Goal: Information Seeking & Learning: Learn about a topic

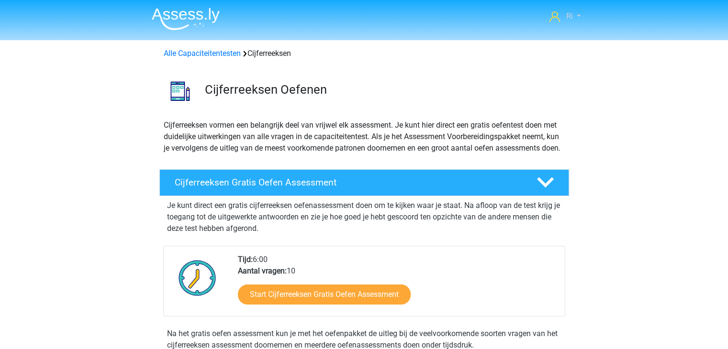
click at [572, 16] on link "Ri" at bounding box center [564, 16] width 38 height 11
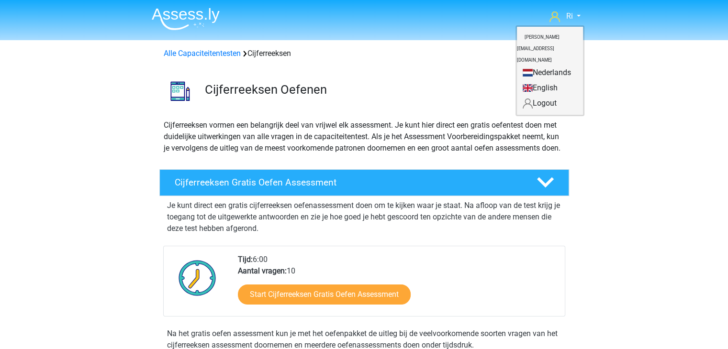
click at [550, 65] on link "Nederlands" at bounding box center [550, 72] width 66 height 15
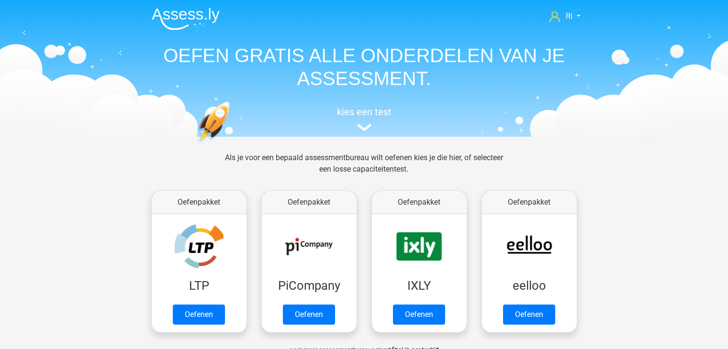
scroll to position [406, 0]
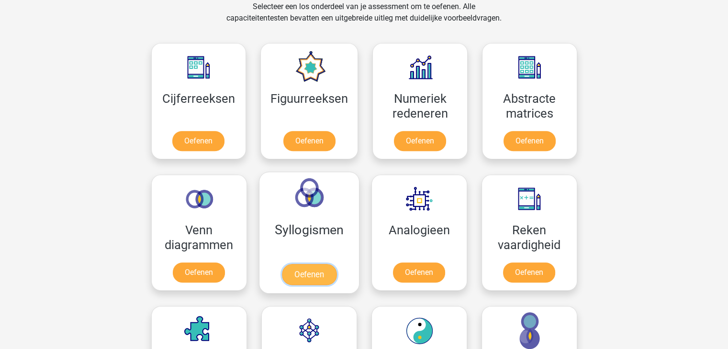
click at [296, 274] on link "Oefenen" at bounding box center [308, 274] width 55 height 21
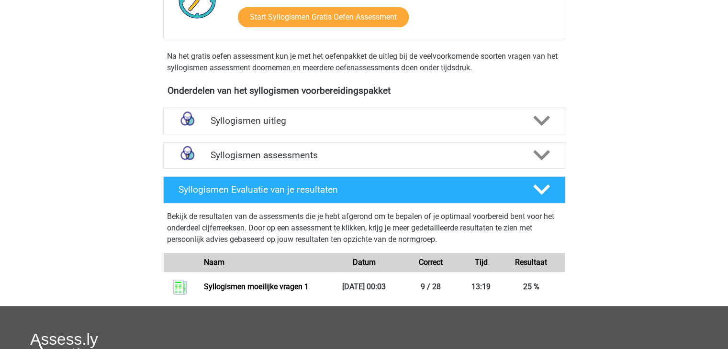
scroll to position [335, 0]
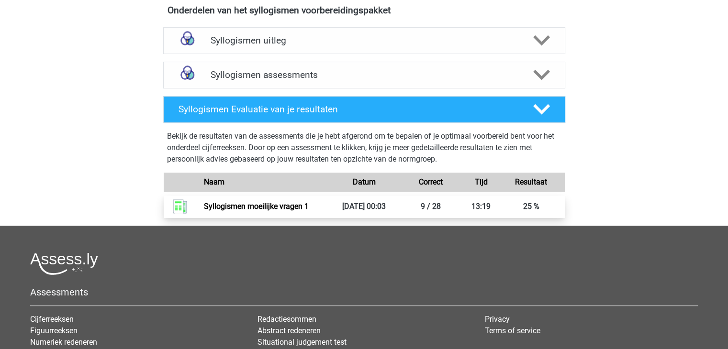
click at [232, 207] on link "Syllogismen moeilijke vragen 1" at bounding box center [256, 206] width 105 height 9
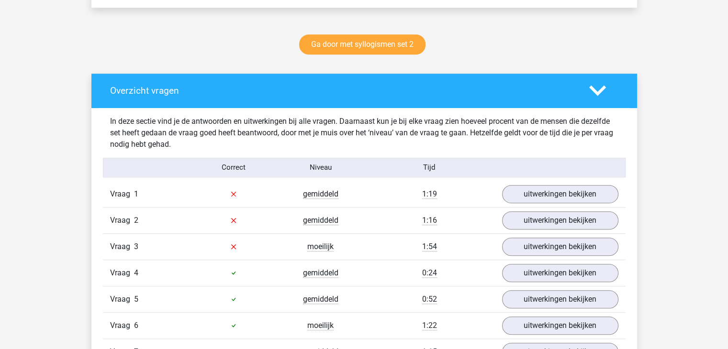
scroll to position [478, 0]
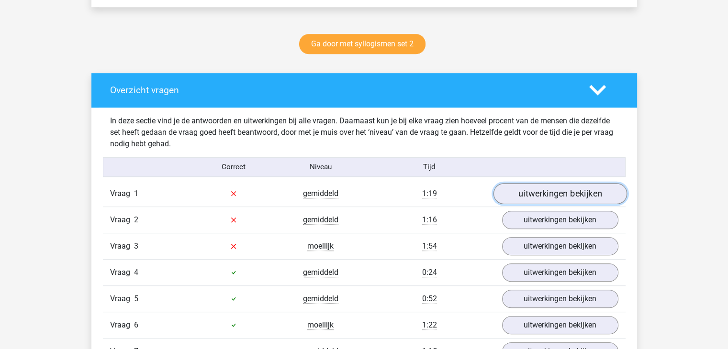
click at [537, 190] on link "uitwerkingen bekijken" at bounding box center [559, 193] width 133 height 21
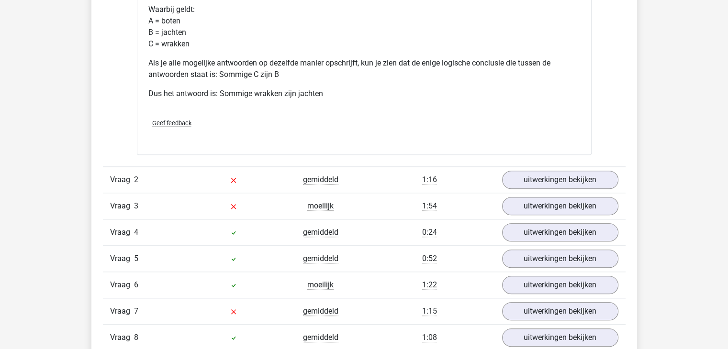
scroll to position [909, 0]
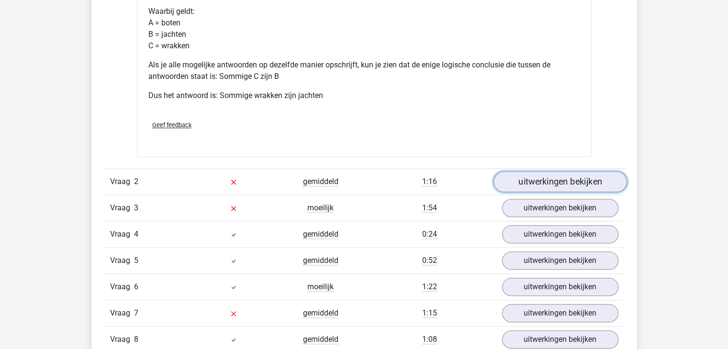
click at [551, 182] on link "uitwerkingen bekijken" at bounding box center [559, 181] width 133 height 21
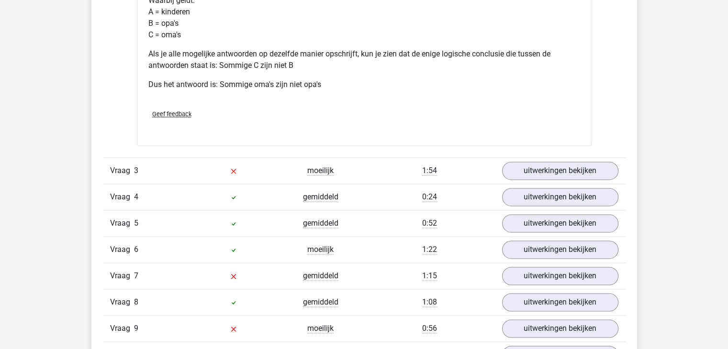
scroll to position [1388, 0]
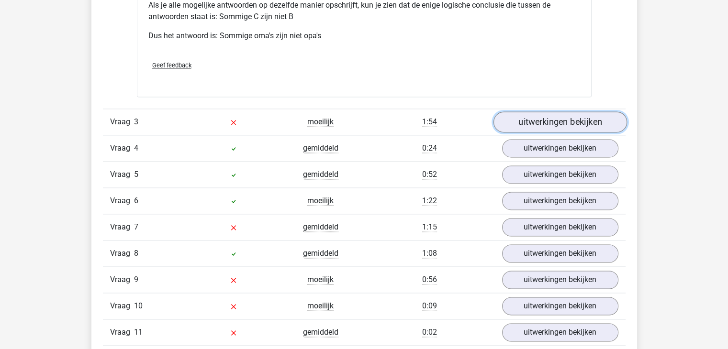
click at [589, 119] on link "uitwerkingen bekijken" at bounding box center [559, 121] width 133 height 21
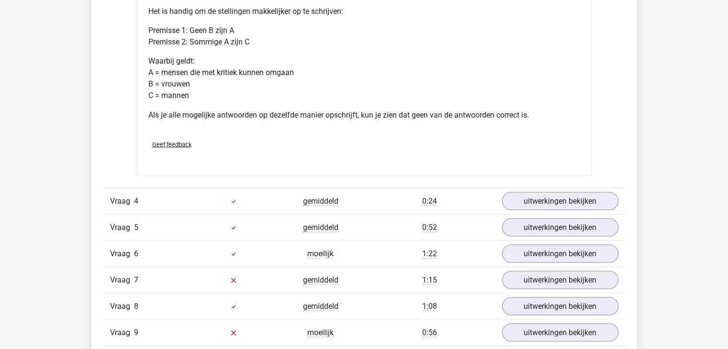
scroll to position [1723, 0]
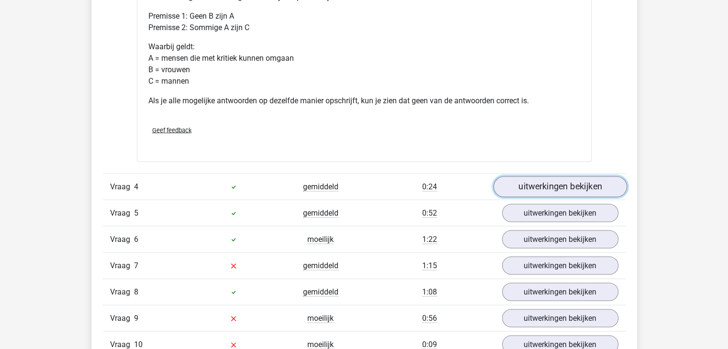
click at [571, 184] on link "uitwerkingen bekijken" at bounding box center [559, 186] width 133 height 21
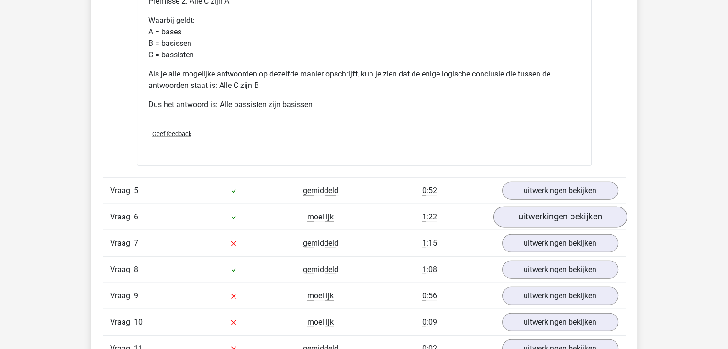
scroll to position [2153, 0]
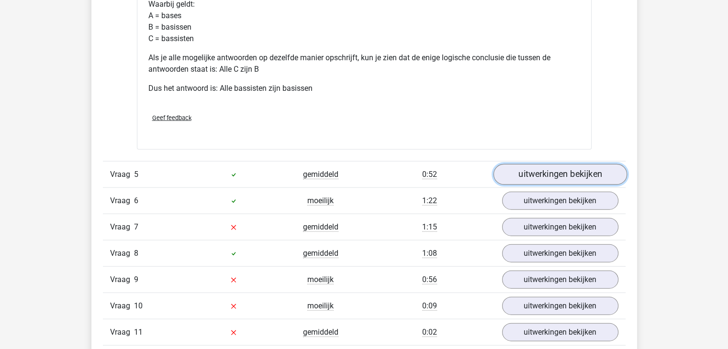
click at [573, 175] on link "uitwerkingen bekijken" at bounding box center [559, 175] width 133 height 21
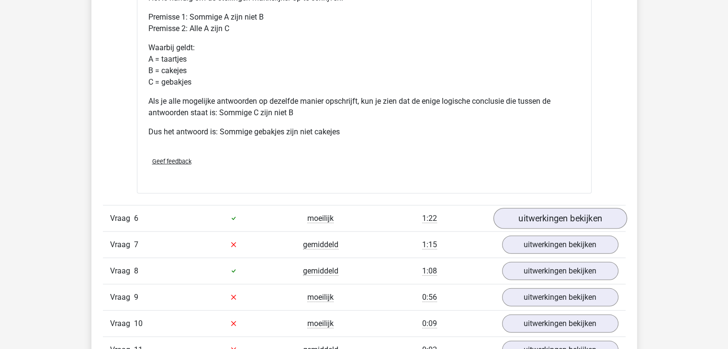
scroll to position [2584, 0]
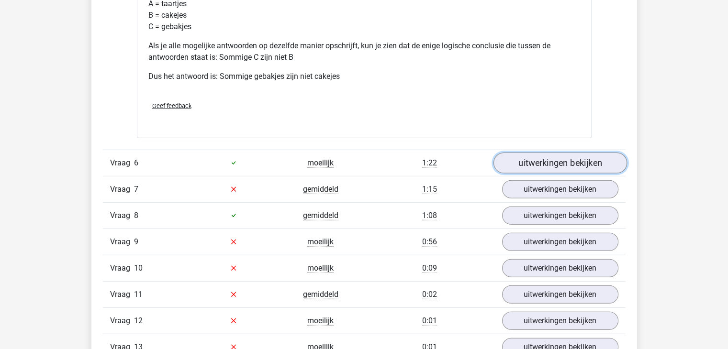
click at [567, 157] on link "uitwerkingen bekijken" at bounding box center [559, 163] width 133 height 21
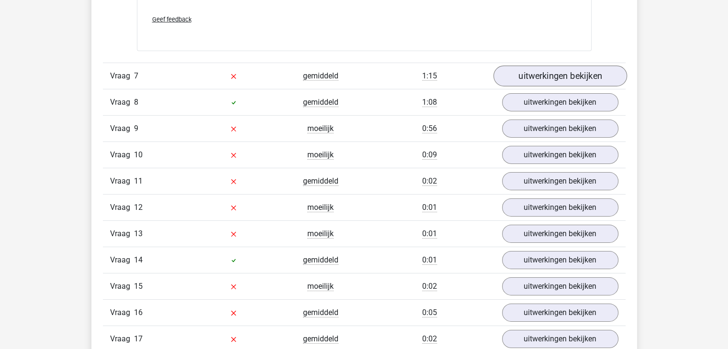
scroll to position [3062, 0]
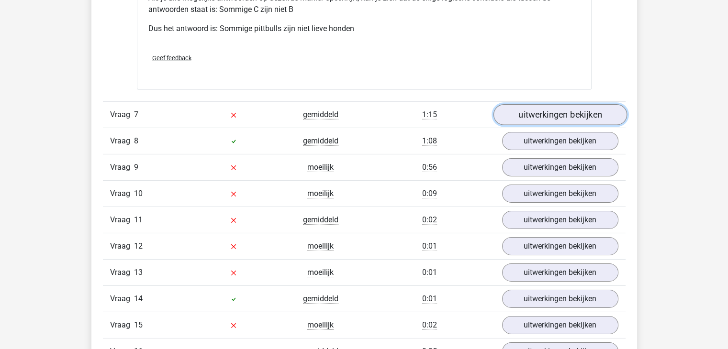
click at [555, 107] on link "uitwerkingen bekijken" at bounding box center [559, 114] width 133 height 21
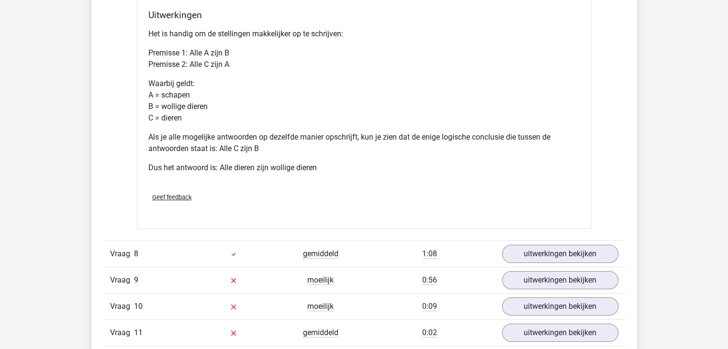
scroll to position [3445, 0]
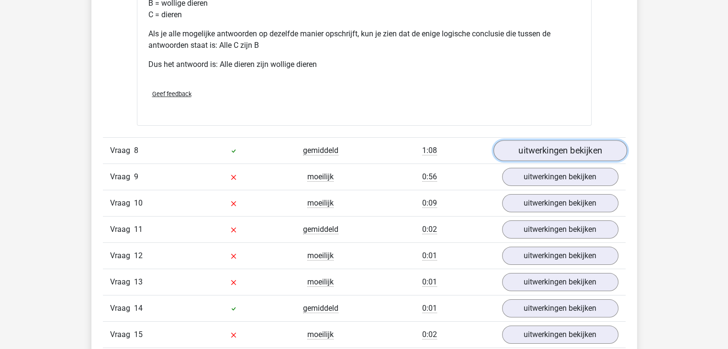
click at [575, 146] on link "uitwerkingen bekijken" at bounding box center [559, 150] width 133 height 21
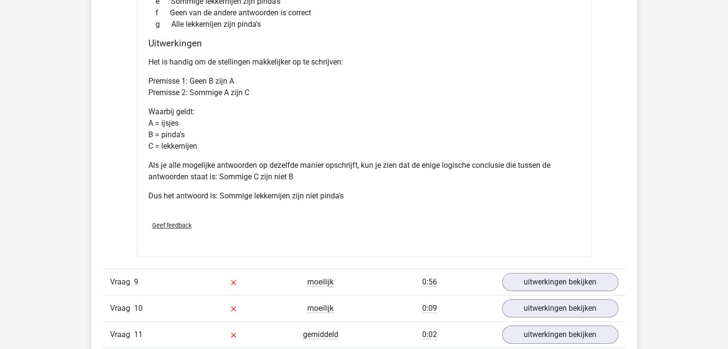
scroll to position [3828, 0]
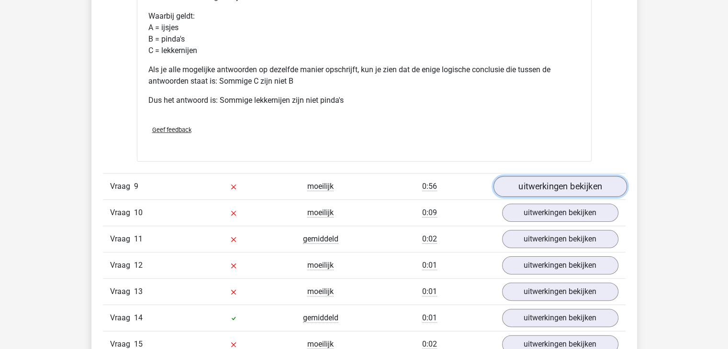
click at [586, 180] on link "uitwerkingen bekijken" at bounding box center [559, 186] width 133 height 21
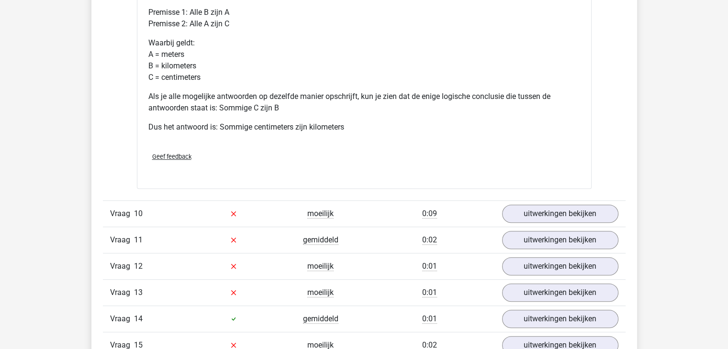
scroll to position [4306, 0]
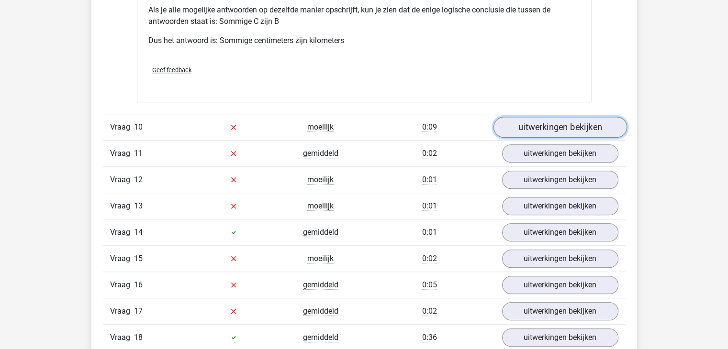
click at [568, 121] on link "uitwerkingen bekijken" at bounding box center [559, 127] width 133 height 21
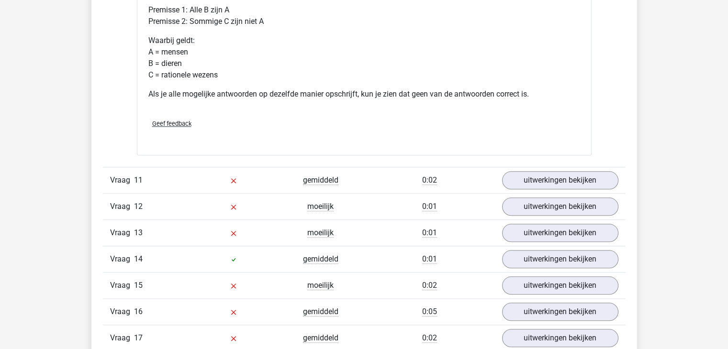
scroll to position [4689, 0]
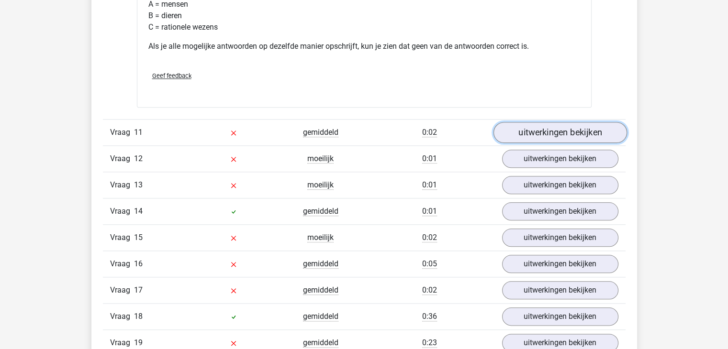
click at [571, 127] on link "uitwerkingen bekijken" at bounding box center [559, 132] width 133 height 21
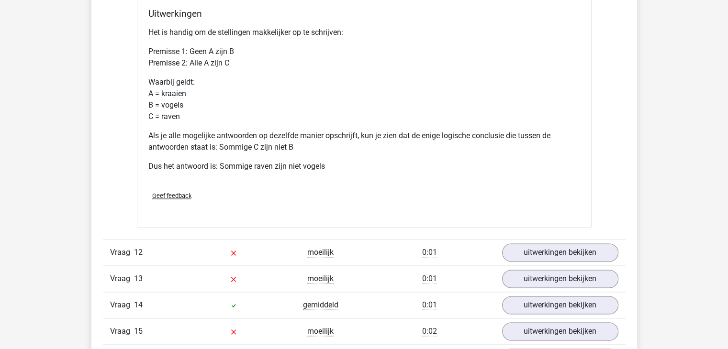
scroll to position [5072, 0]
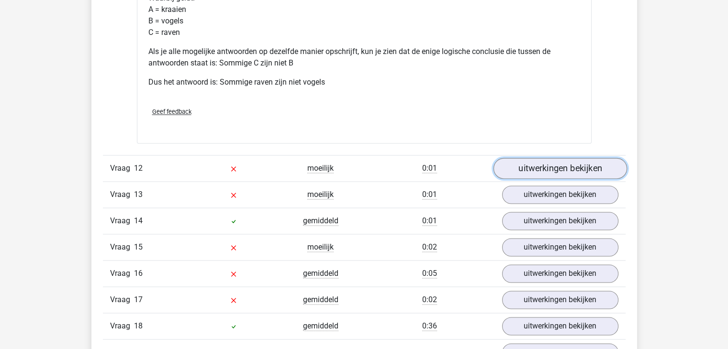
click at [593, 159] on link "uitwerkingen bekijken" at bounding box center [559, 168] width 133 height 21
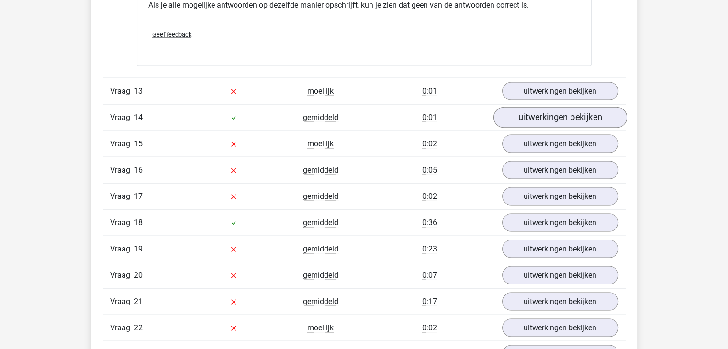
scroll to position [5550, 0]
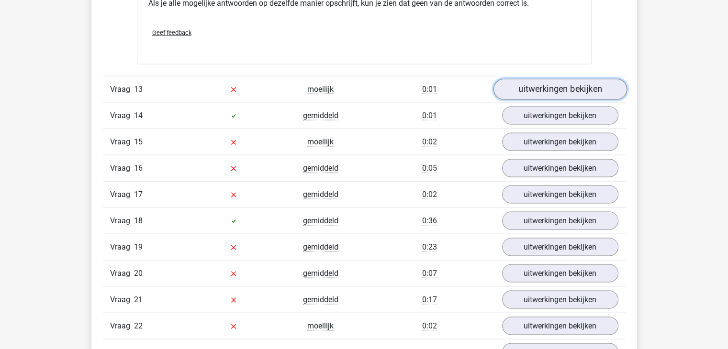
click at [572, 81] on link "uitwerkingen bekijken" at bounding box center [559, 89] width 133 height 21
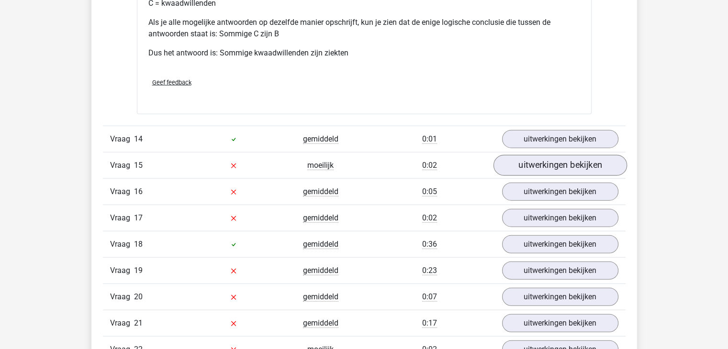
scroll to position [5933, 0]
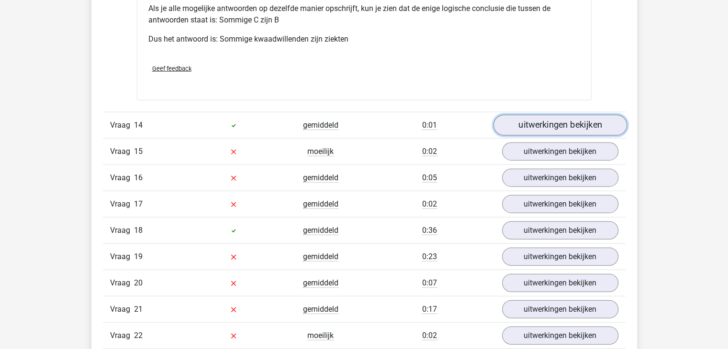
click at [563, 118] on link "uitwerkingen bekijken" at bounding box center [559, 125] width 133 height 21
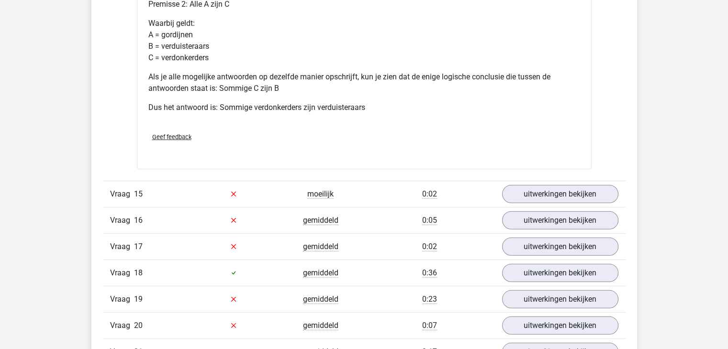
scroll to position [6316, 0]
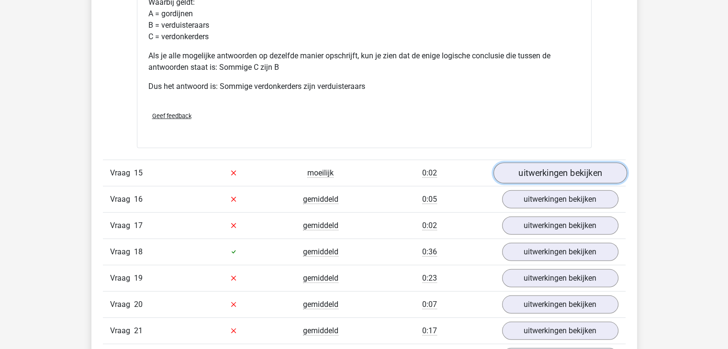
click at [561, 163] on link "uitwerkingen bekijken" at bounding box center [559, 173] width 133 height 21
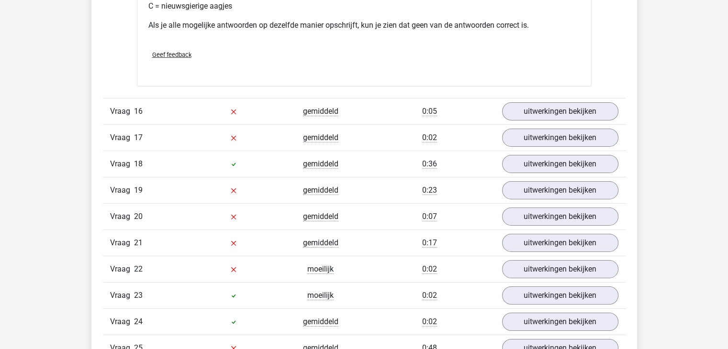
scroll to position [6794, 0]
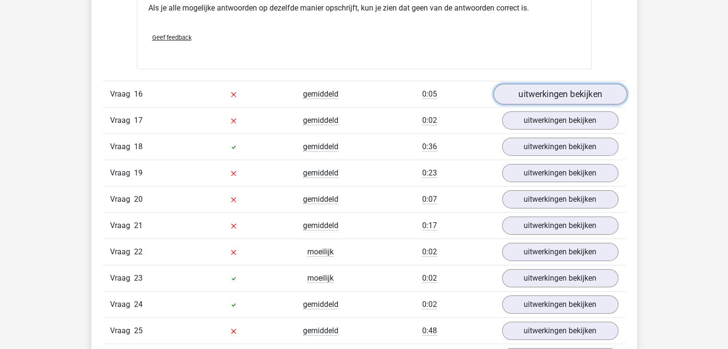
click at [584, 85] on link "uitwerkingen bekijken" at bounding box center [559, 94] width 133 height 21
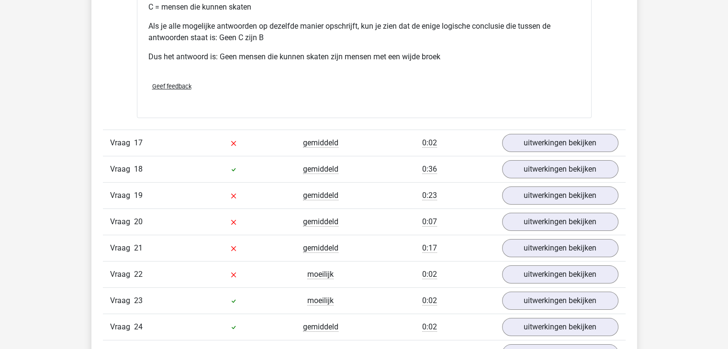
scroll to position [7225, 0]
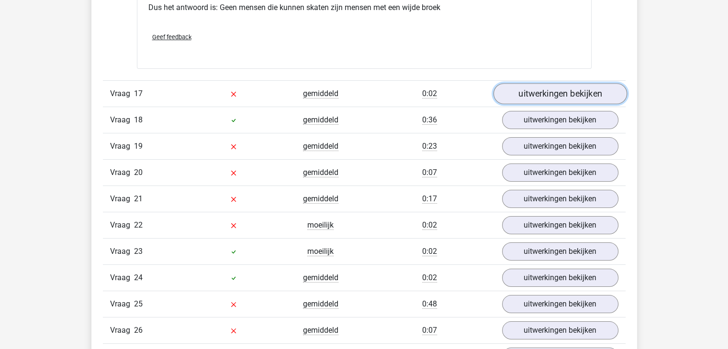
click at [545, 83] on link "uitwerkingen bekijken" at bounding box center [559, 93] width 133 height 21
